Goal: Obtain resource: Download file/media

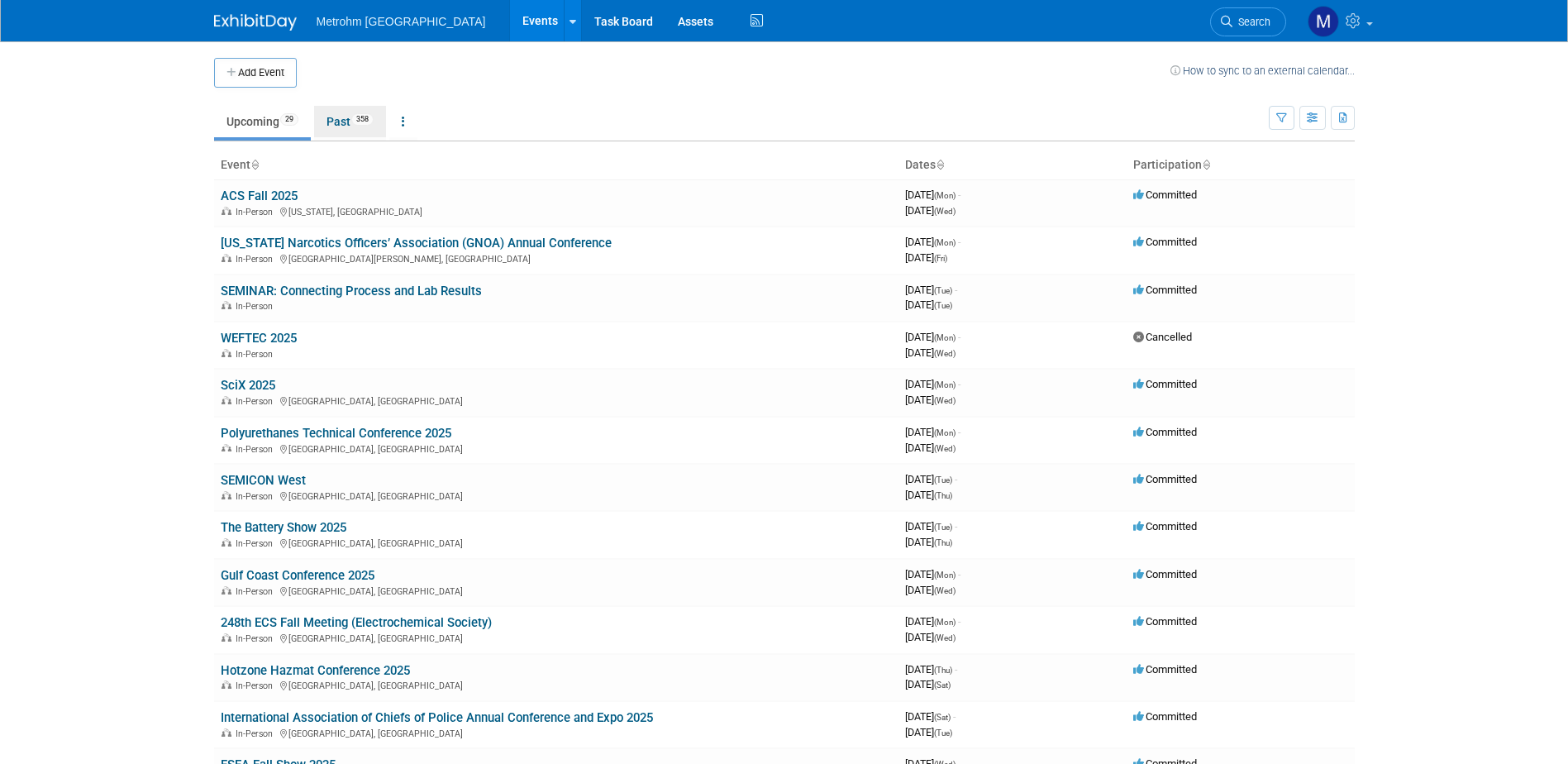
click at [326, 127] on link "Past 358" at bounding box center [350, 122] width 72 height 31
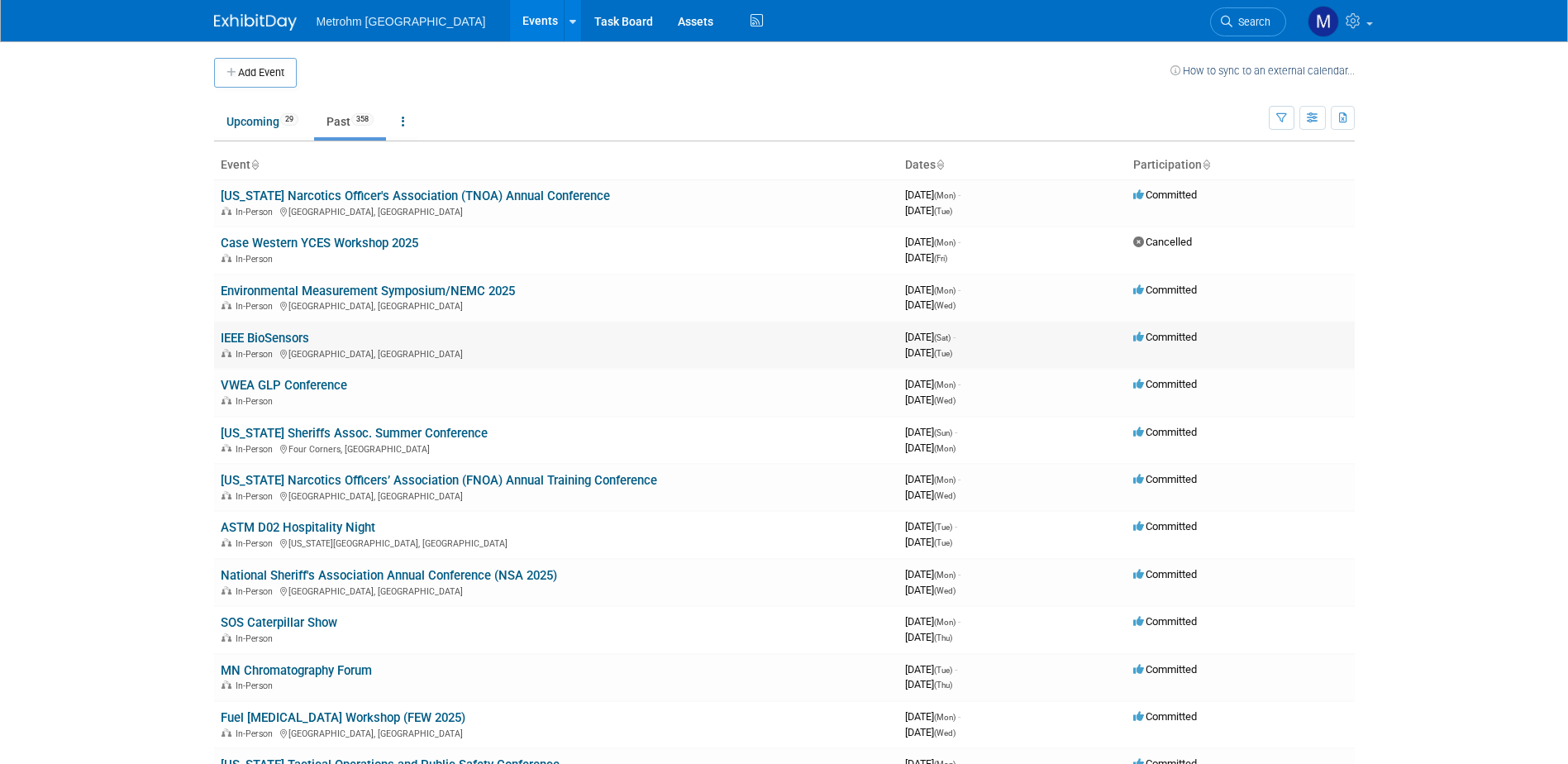
click at [282, 343] on link "IEEE BioSensors" at bounding box center [265, 338] width 89 height 15
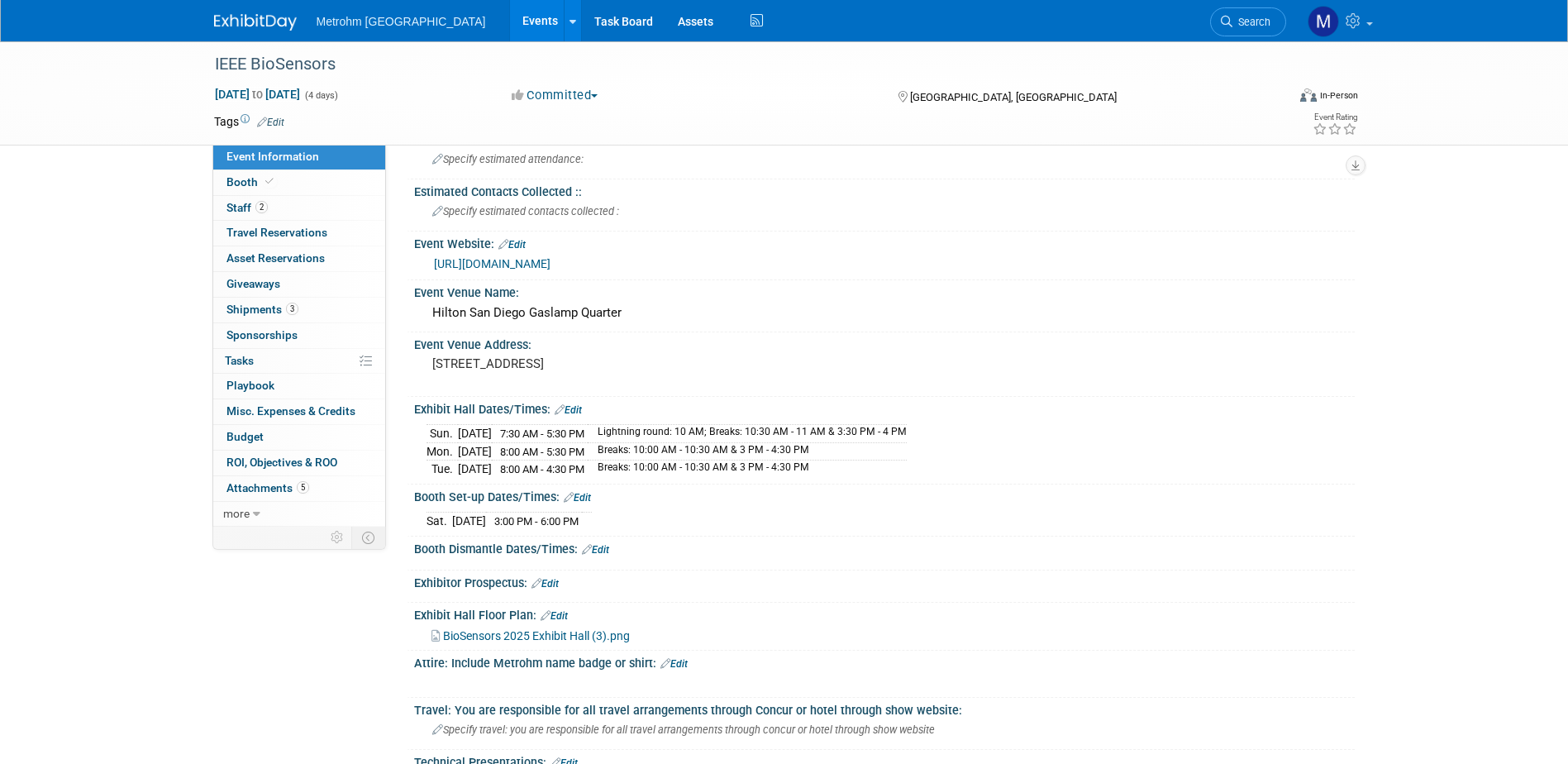
scroll to position [331, 0]
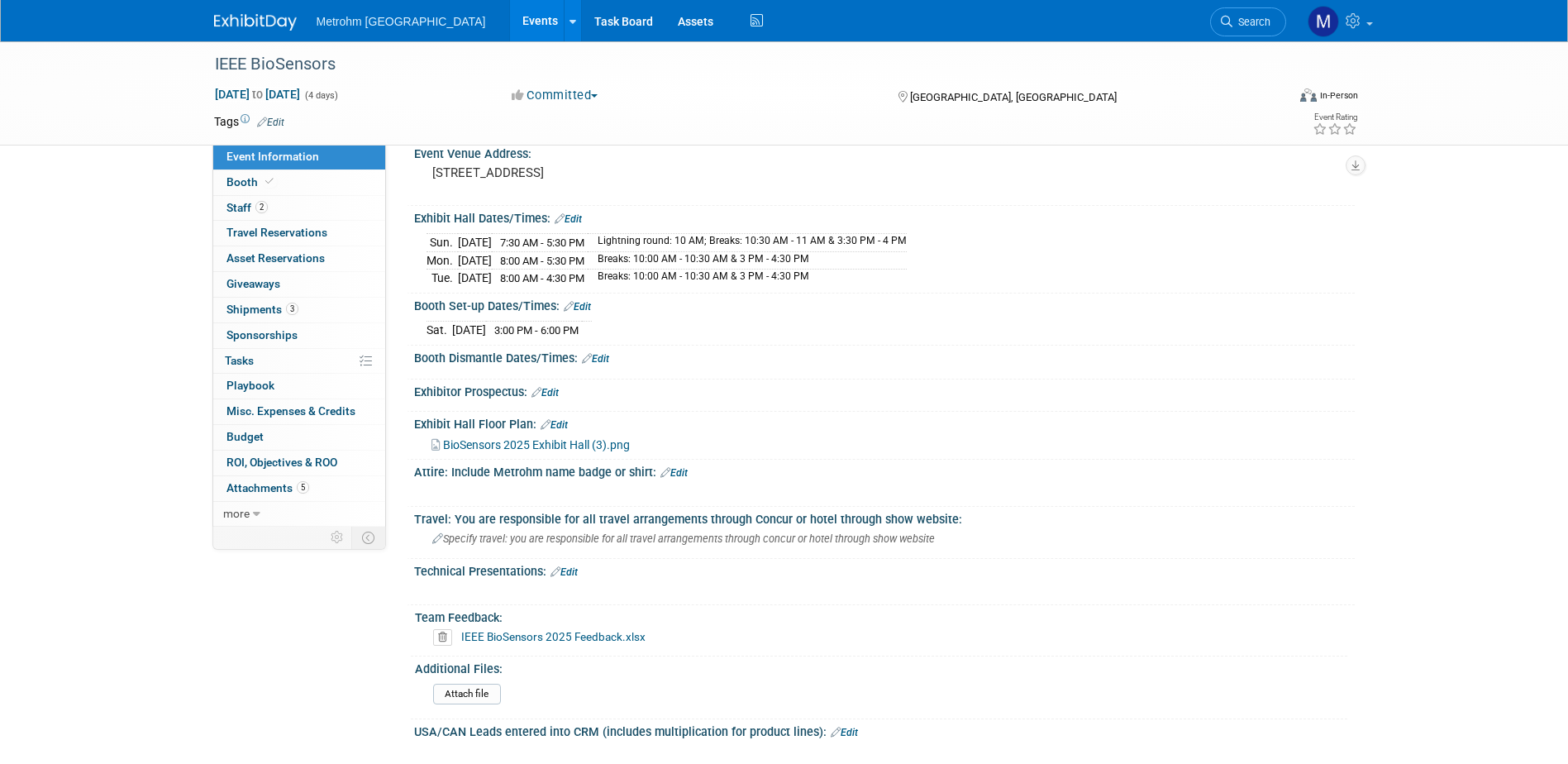
click at [509, 635] on link "IEEE BioSensors 2025 Feedback.xlsx" at bounding box center [553, 636] width 184 height 13
click at [442, 635] on icon at bounding box center [443, 637] width 19 height 17
click at [427, 693] on link "Yes" at bounding box center [426, 699] width 48 height 26
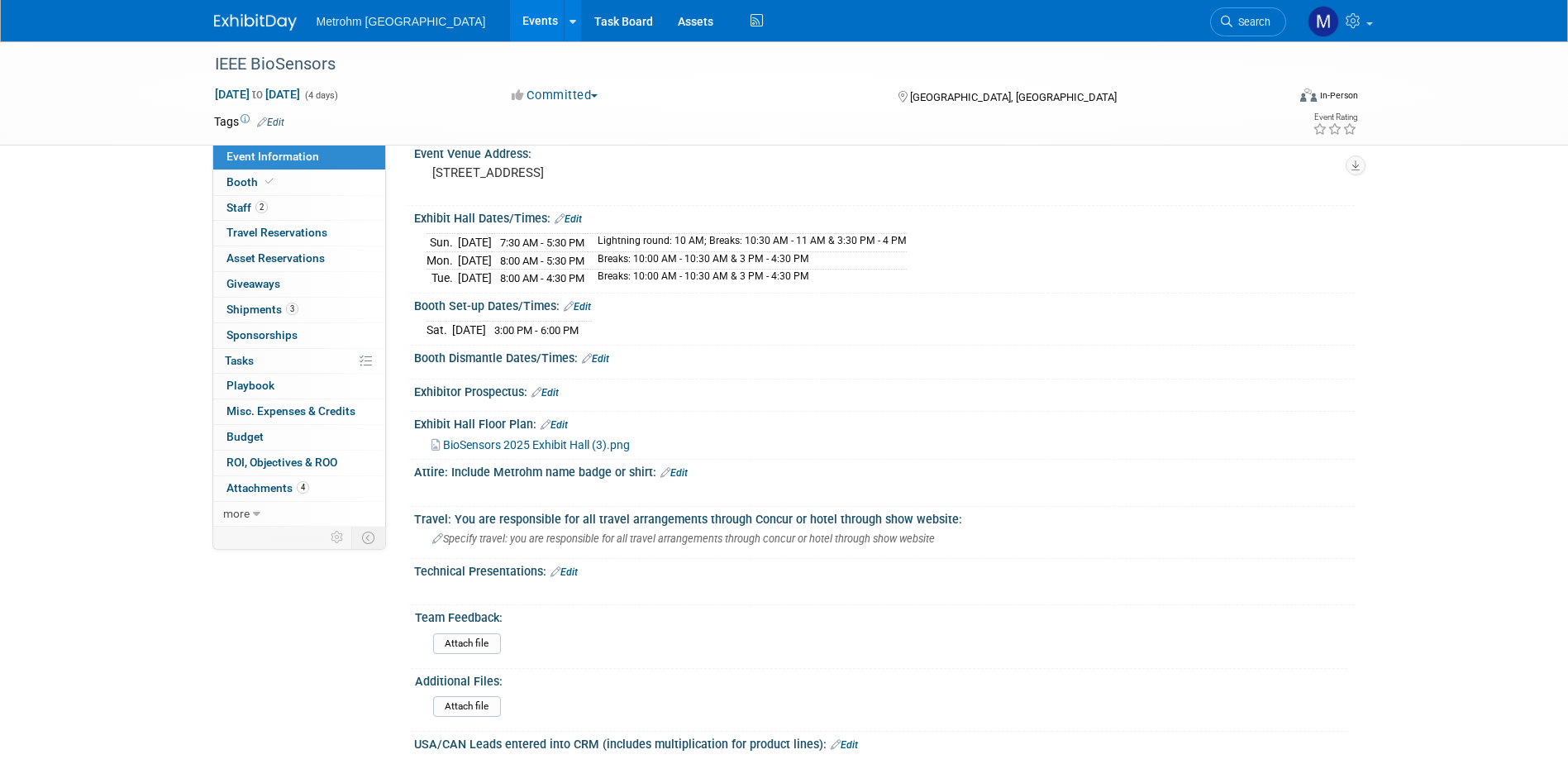
click at [449, 634] on input "file" at bounding box center [387, 644] width 225 height 19
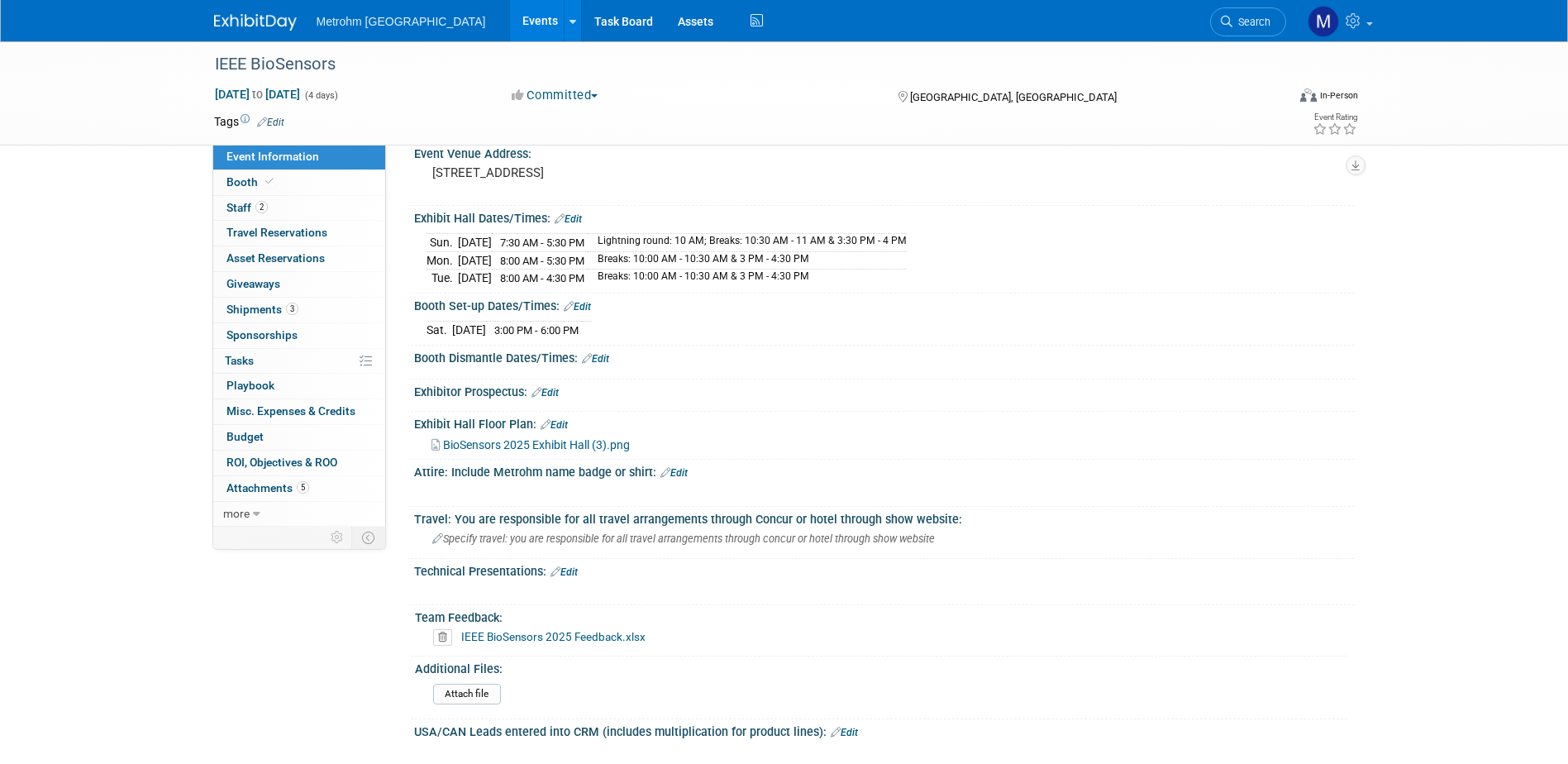
click at [226, 21] on img at bounding box center [255, 22] width 83 height 17
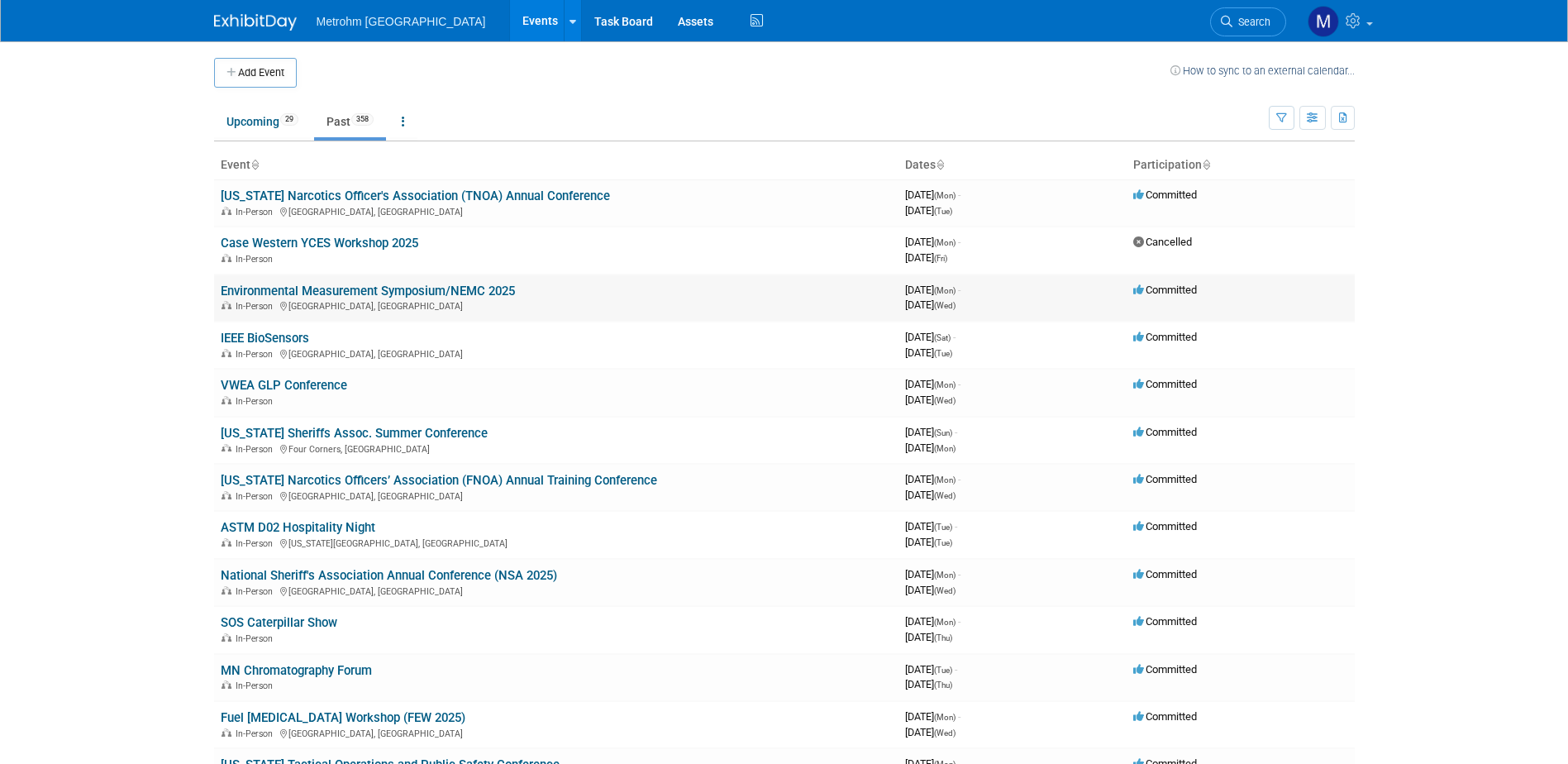
click at [299, 282] on td "Environmental Measurement Symposium/NEMC 2025 In-Person St. Louis, MO" at bounding box center [556, 298] width 685 height 47
click at [301, 291] on link "Environmental Measurement Symposium/NEMC 2025" at bounding box center [367, 290] width 294 height 15
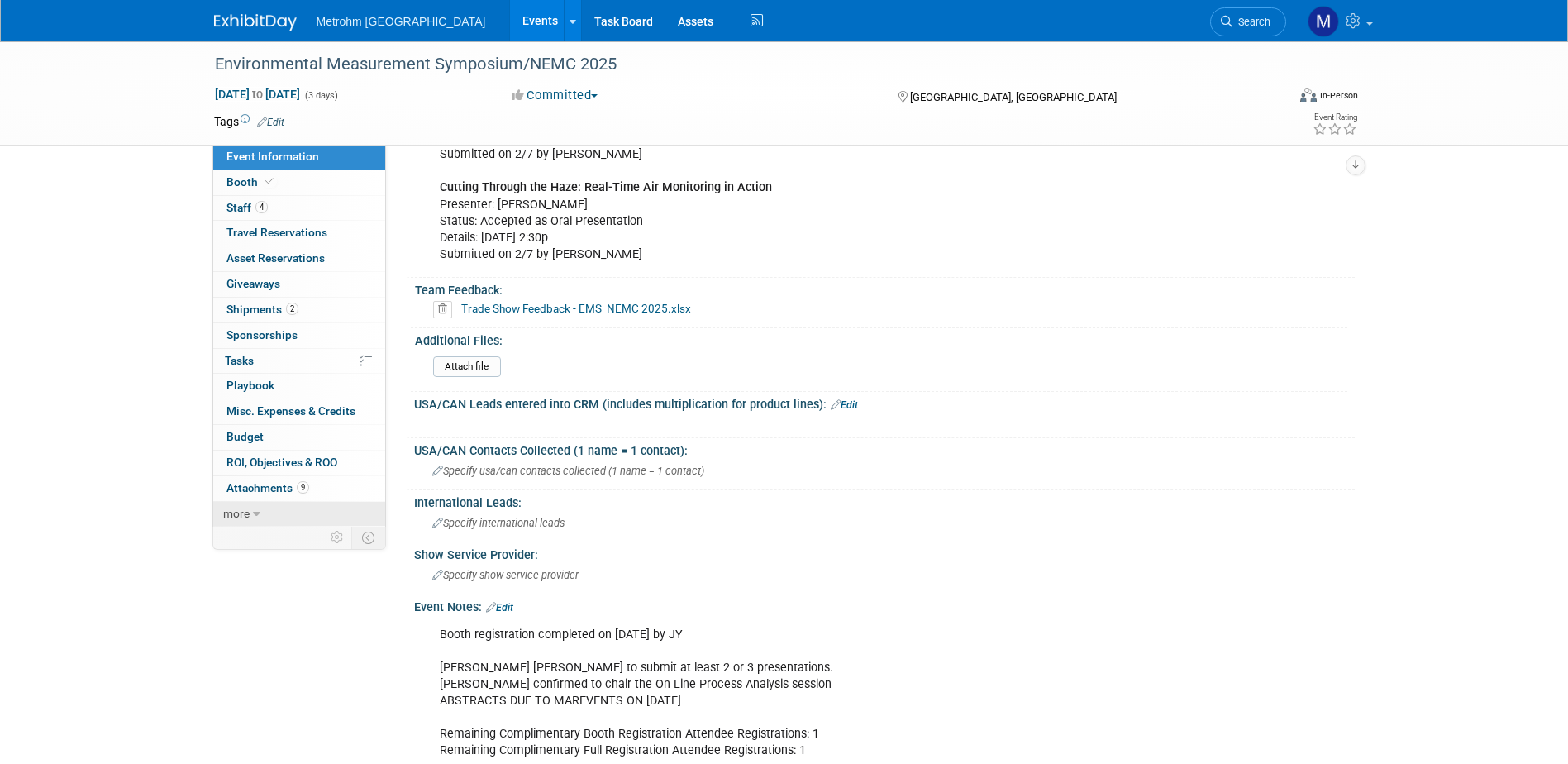
scroll to position [993, 0]
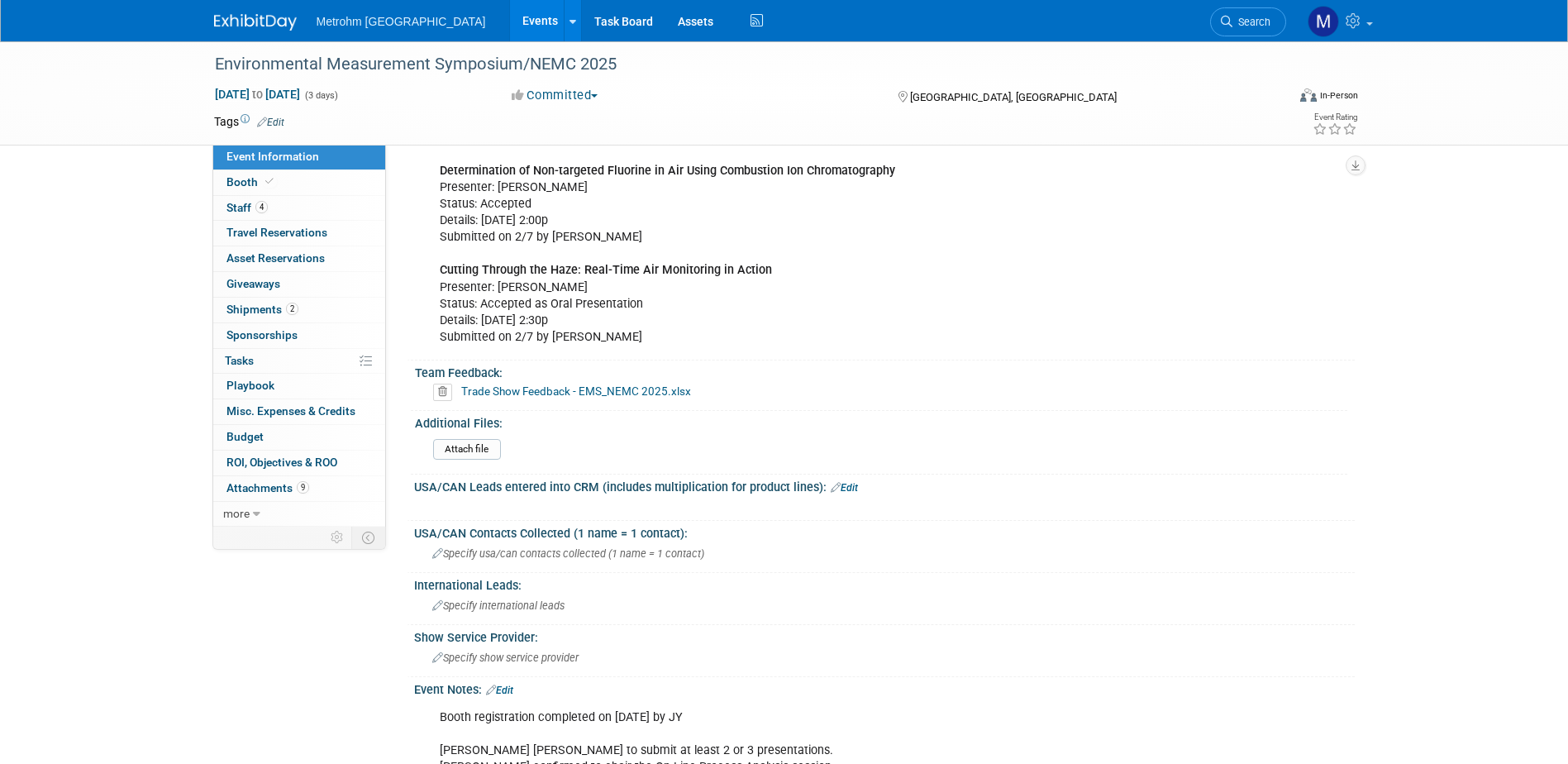
click at [641, 389] on link "Trade Show Feedback - EMS_NEMC 2025.xlsx" at bounding box center [576, 391] width 230 height 13
drag, startPoint x: 255, startPoint y: 12, endPoint x: 268, endPoint y: 23, distance: 17.0
click at [255, 12] on link at bounding box center [265, 14] width 103 height 13
